Goal: Task Accomplishment & Management: Manage account settings

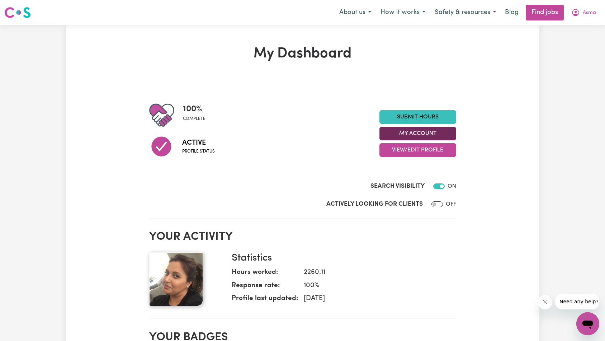
click at [435, 127] on button "My Account" at bounding box center [418, 134] width 77 height 14
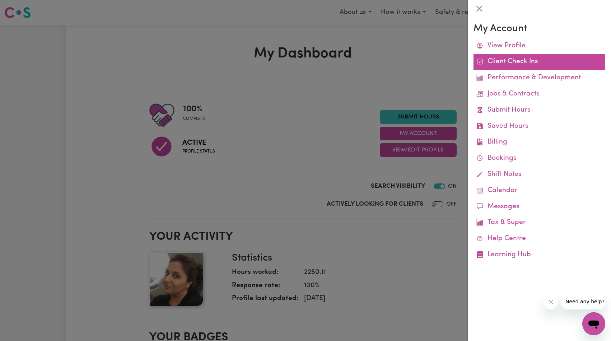
click at [537, 59] on link "Client Check Ins" at bounding box center [539, 62] width 132 height 16
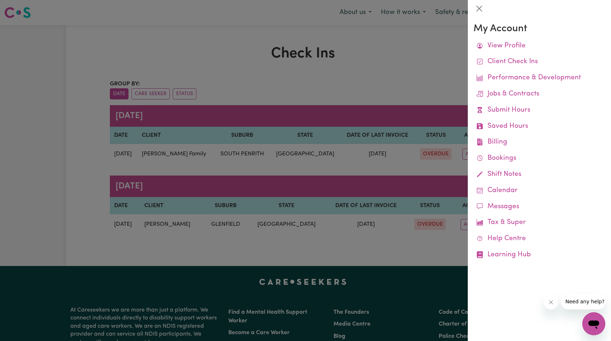
click at [275, 81] on div at bounding box center [305, 170] width 611 height 341
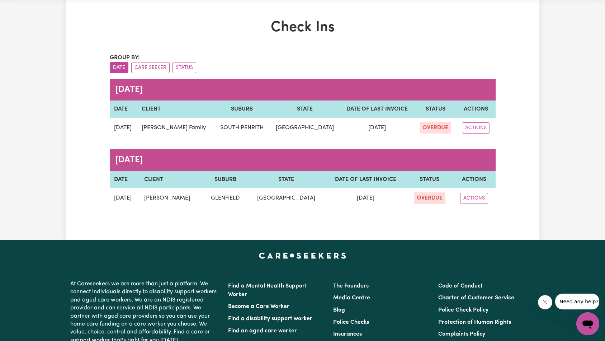
scroll to position [31, 0]
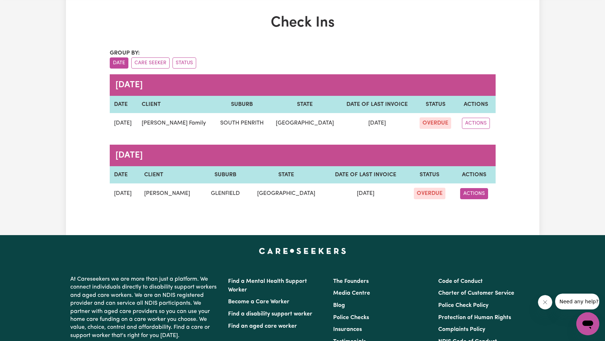
click at [479, 196] on button "ACTIONS" at bounding box center [474, 193] width 28 height 11
click at [518, 183] on div "Check Ins Group by: Date Care Seeker Status [DATE] DATE CLIENT SUBURB STATE DAT…" at bounding box center [303, 114] width 474 height 201
click at [479, 192] on button "ACTIONS" at bounding box center [474, 193] width 28 height 11
click at [511, 174] on div "Check Ins Group by: Date Care Seeker Status [DATE] DATE CLIENT SUBURB STATE DAT…" at bounding box center [303, 114] width 474 height 201
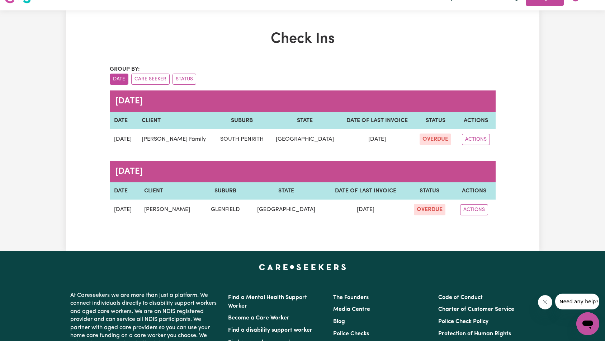
click at [538, 89] on div "Check Ins Group by: Date Care Seeker Status [DATE] DATE CLIENT SUBURB STATE DAT…" at bounding box center [303, 131] width 474 height 201
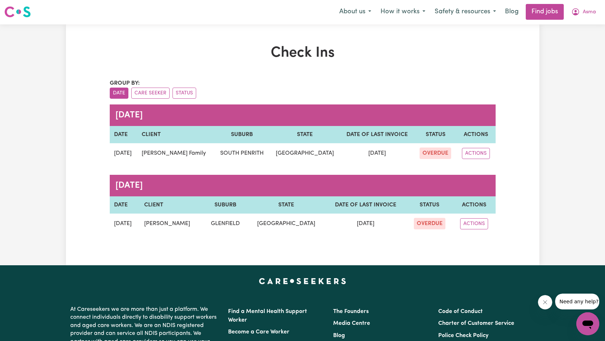
scroll to position [0, 0]
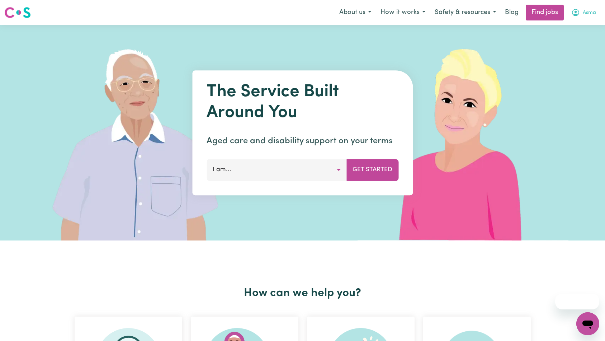
click at [594, 13] on span "Asma" at bounding box center [589, 13] width 13 height 8
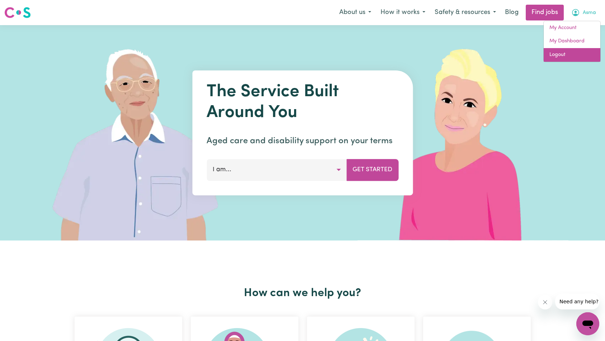
click at [565, 59] on link "Logout" at bounding box center [572, 55] width 57 height 14
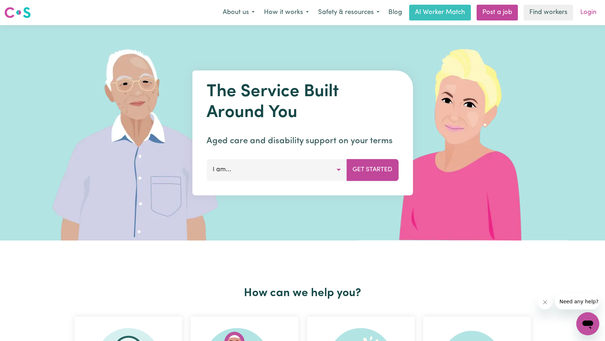
click at [587, 19] on link "Login" at bounding box center [588, 13] width 25 height 16
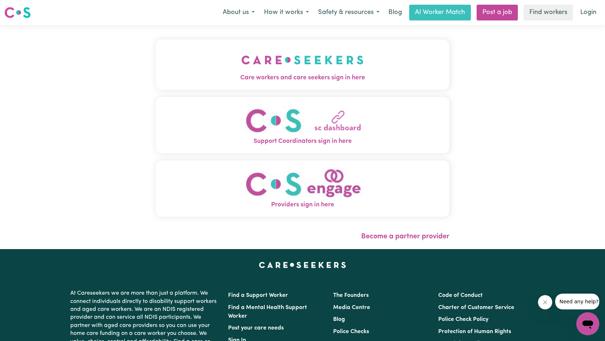
click at [311, 80] on span "Care workers and care seekers sign in here" at bounding box center [303, 77] width 294 height 9
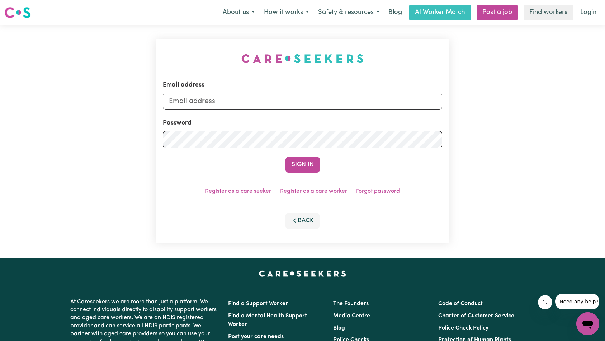
click at [330, 112] on form "Email address Password Sign In" at bounding box center [303, 126] width 280 height 92
click at [329, 106] on input "Email address" at bounding box center [303, 101] width 280 height 17
type input "florenzkeirtcuizon+client@gmail.com"
click at [311, 163] on button "Sign In" at bounding box center [303, 165] width 34 height 16
